Goal: Entertainment & Leisure: Consume media (video, audio)

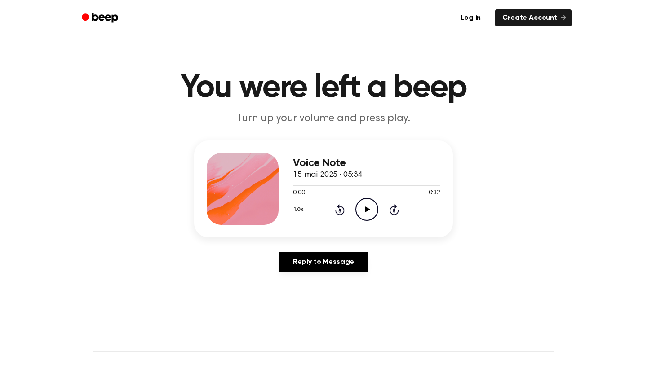
click at [369, 203] on icon "Play Audio" at bounding box center [366, 209] width 23 height 23
click at [333, 207] on div "1.0x Rewind 5 seconds Pause Audio Skip 5 seconds" at bounding box center [366, 209] width 147 height 23
click at [337, 210] on icon "Rewind 5 seconds" at bounding box center [340, 210] width 10 height 12
click at [367, 208] on icon "Pause Audio" at bounding box center [366, 209] width 23 height 23
click at [374, 212] on icon "Play Audio" at bounding box center [366, 209] width 23 height 23
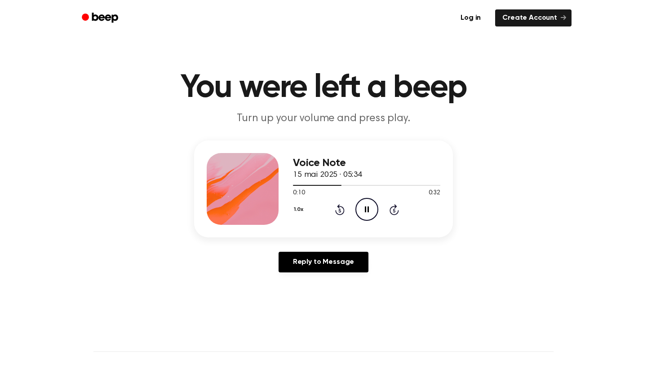
click at [368, 207] on icon at bounding box center [367, 210] width 4 height 6
click at [368, 207] on icon "Play Audio" at bounding box center [366, 209] width 23 height 23
click at [368, 207] on icon at bounding box center [367, 210] width 4 height 6
click at [367, 208] on icon "Play Audio" at bounding box center [366, 209] width 23 height 23
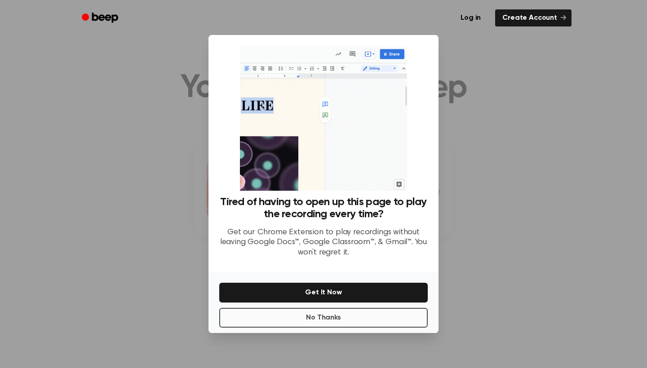
click at [309, 316] on button "No Thanks" at bounding box center [323, 318] width 208 height 20
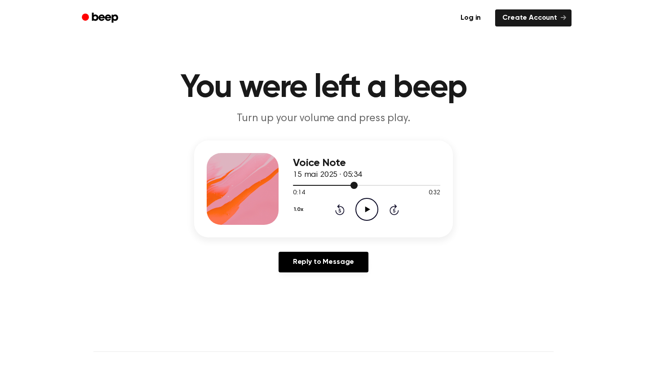
click at [349, 185] on div at bounding box center [325, 185] width 65 height 1
click at [360, 213] on icon "Play Audio" at bounding box center [366, 209] width 23 height 23
click at [366, 204] on icon "Pause Audio" at bounding box center [366, 209] width 23 height 23
click at [366, 204] on icon "Play Audio" at bounding box center [366, 209] width 23 height 23
click at [366, 204] on icon "Pause Audio" at bounding box center [366, 209] width 23 height 23
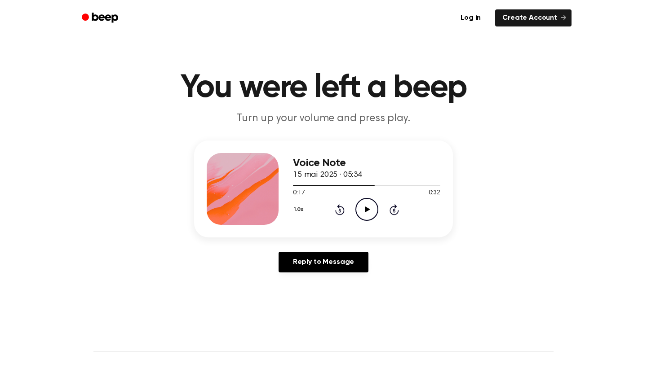
click at [366, 205] on icon "Play Audio" at bounding box center [366, 209] width 23 height 23
click at [366, 206] on icon "Pause Audio" at bounding box center [366, 209] width 23 height 23
click at [366, 206] on icon "Play Audio" at bounding box center [366, 209] width 23 height 23
click at [367, 206] on icon "Pause Audio" at bounding box center [366, 209] width 23 height 23
click at [293, 186] on div at bounding box center [350, 185] width 114 height 1
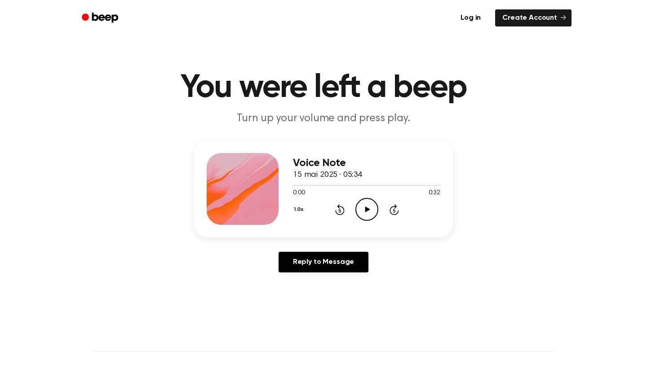
click at [366, 213] on icon "Play Audio" at bounding box center [366, 209] width 23 height 23
click at [367, 207] on icon at bounding box center [367, 210] width 4 height 6
click at [367, 207] on icon "Play Audio" at bounding box center [366, 209] width 23 height 23
click at [368, 208] on icon at bounding box center [367, 210] width 4 height 6
click at [368, 207] on icon "Play Audio" at bounding box center [366, 209] width 23 height 23
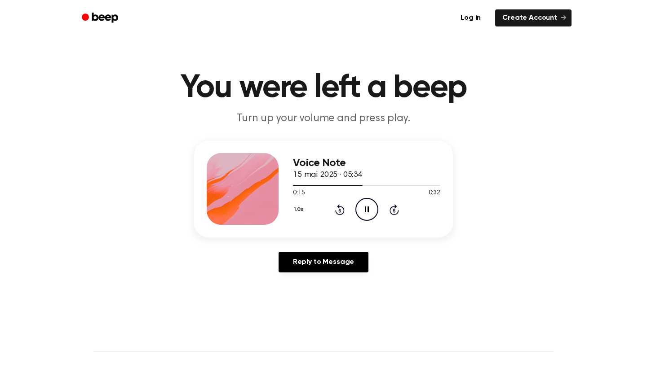
click at [368, 207] on icon at bounding box center [367, 210] width 4 height 6
click at [342, 206] on icon "Rewind 5 seconds" at bounding box center [340, 210] width 10 height 12
click at [371, 207] on icon "Play Audio" at bounding box center [366, 209] width 23 height 23
click at [370, 207] on icon "Pause Audio" at bounding box center [366, 209] width 23 height 23
click at [344, 209] on icon at bounding box center [339, 209] width 9 height 11
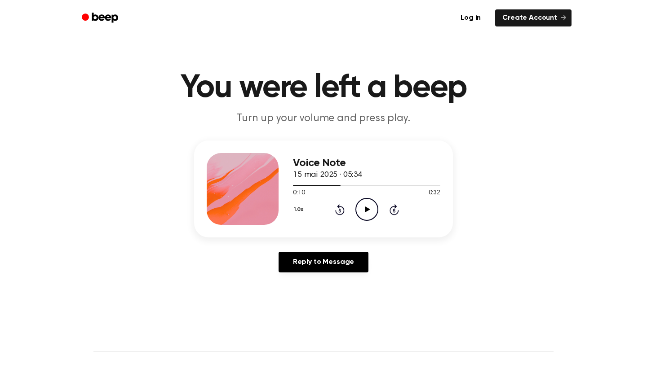
click at [375, 210] on icon "Play Audio" at bounding box center [366, 209] width 23 height 23
click at [370, 212] on icon "Pause Audio" at bounding box center [366, 209] width 23 height 23
click at [370, 212] on icon "Play Audio" at bounding box center [366, 209] width 23 height 23
click at [370, 212] on icon "Pause Audio" at bounding box center [366, 209] width 23 height 23
click at [371, 212] on icon "Play Audio" at bounding box center [366, 209] width 23 height 23
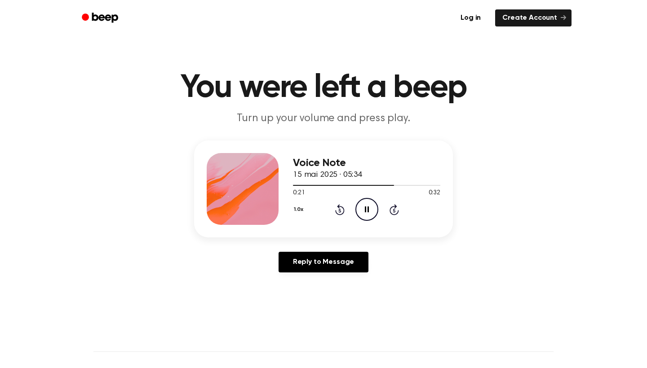
click at [371, 212] on icon "Pause Audio" at bounding box center [366, 209] width 23 height 23
click at [343, 215] on icon "Rewind 5 seconds" at bounding box center [340, 210] width 10 height 12
click at [362, 211] on icon "Play Audio" at bounding box center [366, 209] width 23 height 23
click at [363, 211] on icon "Pause Audio" at bounding box center [366, 209] width 23 height 23
click at [333, 211] on div "1.0x Rewind 5 seconds Play Audio Skip 5 seconds" at bounding box center [366, 209] width 147 height 23
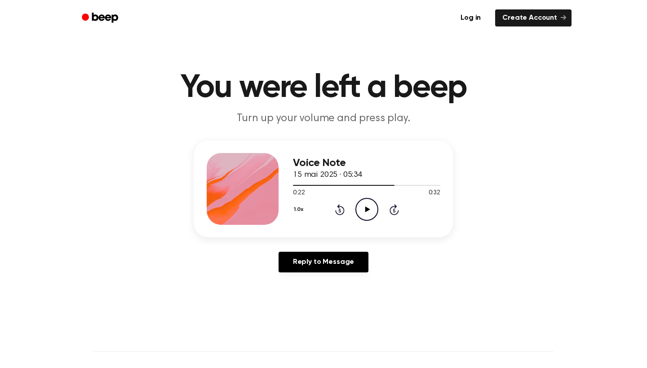
click at [338, 211] on icon "Rewind 5 seconds" at bounding box center [340, 210] width 10 height 12
click at [359, 211] on icon "Play Audio" at bounding box center [366, 209] width 23 height 23
click at [362, 210] on icon "Pause Audio" at bounding box center [366, 209] width 23 height 23
click at [344, 211] on icon at bounding box center [339, 209] width 9 height 11
click at [363, 211] on icon "Play Audio" at bounding box center [366, 209] width 23 height 23
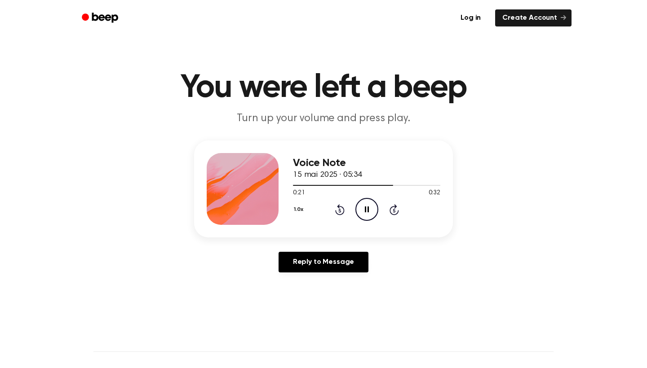
click at [363, 211] on icon "Pause Audio" at bounding box center [366, 209] width 23 height 23
click at [363, 211] on icon "Play Audio" at bounding box center [366, 209] width 23 height 23
click at [364, 212] on icon "Pause Audio" at bounding box center [366, 209] width 23 height 23
click at [397, 186] on div at bounding box center [352, 185] width 119 height 1
click at [373, 209] on icon "Play Audio" at bounding box center [366, 209] width 23 height 23
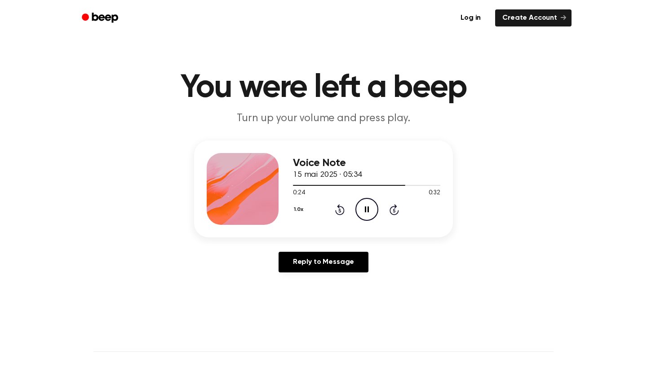
click at [373, 210] on icon "Pause Audio" at bounding box center [366, 209] width 23 height 23
click at [373, 210] on icon "Play Audio" at bounding box center [366, 209] width 23 height 23
click at [373, 210] on icon "Pause Audio" at bounding box center [366, 209] width 23 height 23
click at [373, 210] on icon "Play Audio" at bounding box center [366, 209] width 23 height 23
click at [373, 210] on icon "Pause Audio" at bounding box center [366, 209] width 23 height 23
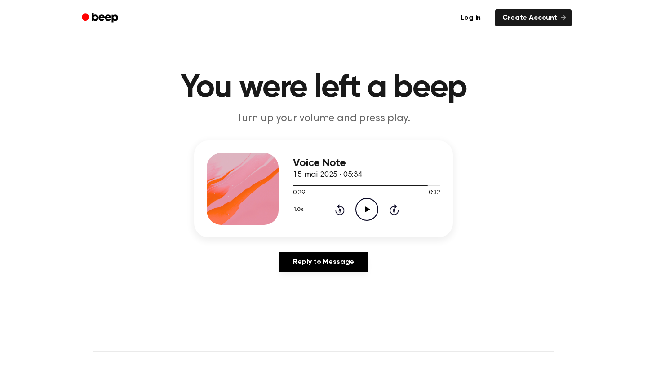
click at [373, 210] on icon "Play Audio" at bounding box center [366, 209] width 23 height 23
